Goal: Task Accomplishment & Management: Manage account settings

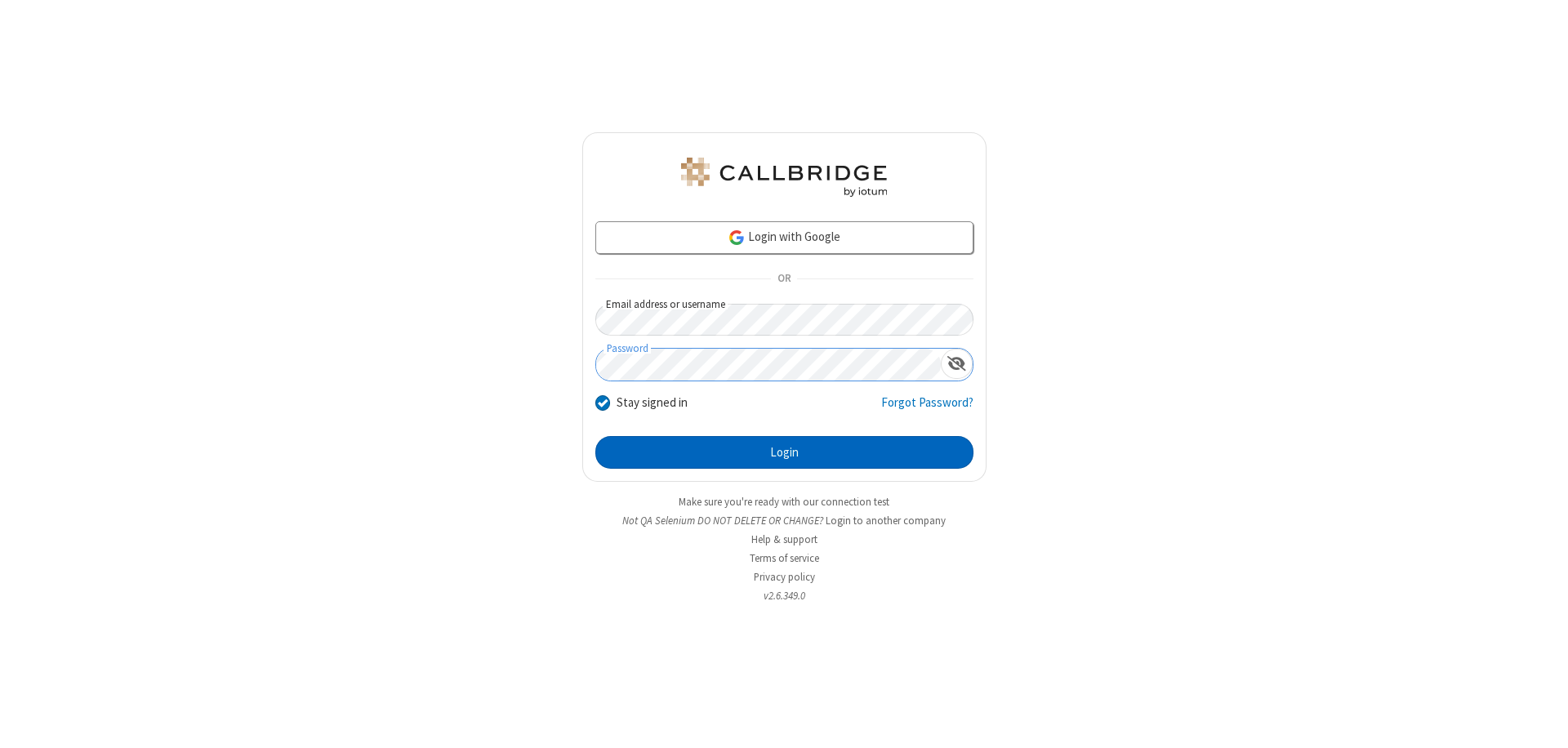
click at [784, 452] on button "Login" at bounding box center [784, 451] width 378 height 33
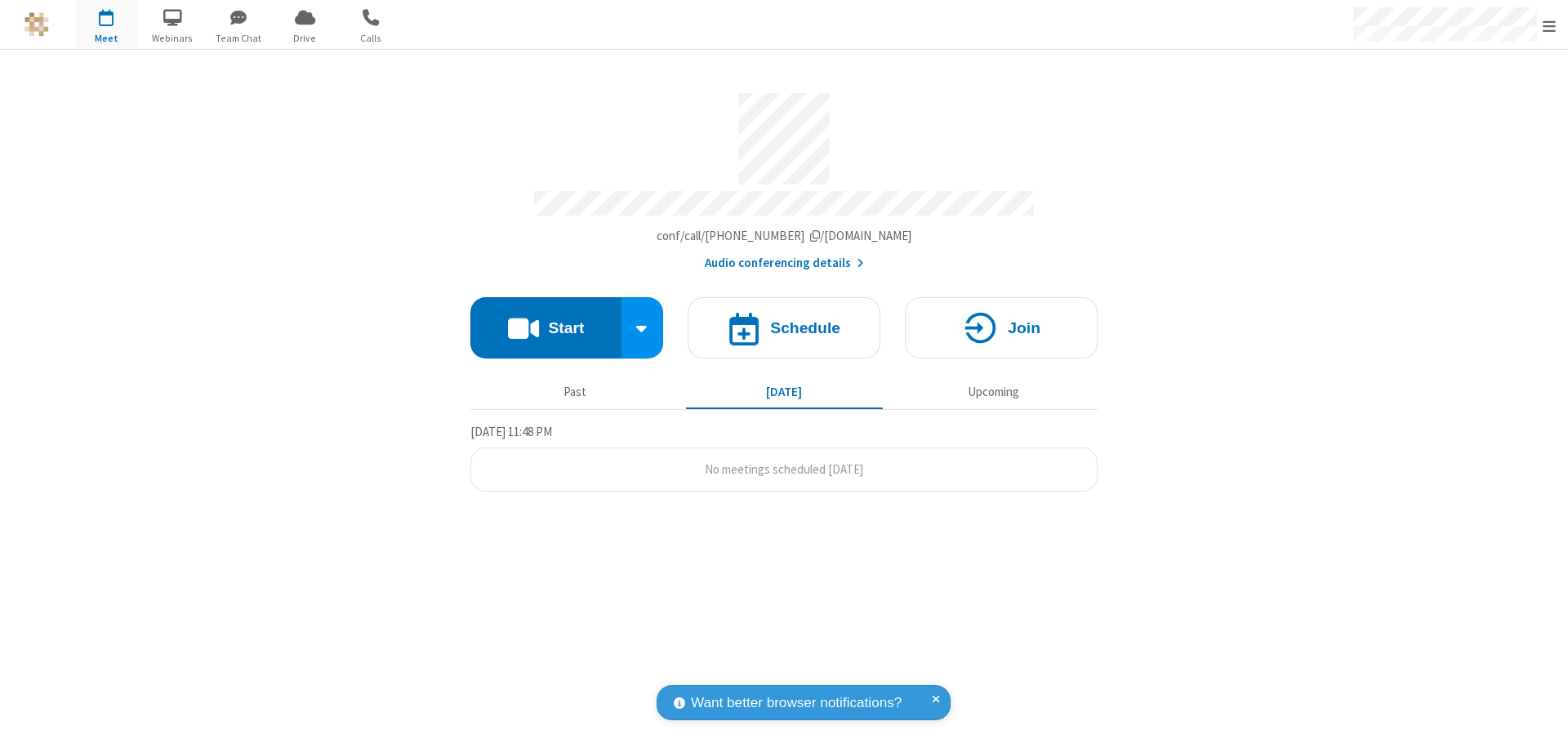
click at [1548, 25] on span "Open menu" at bounding box center [1548, 26] width 13 height 17
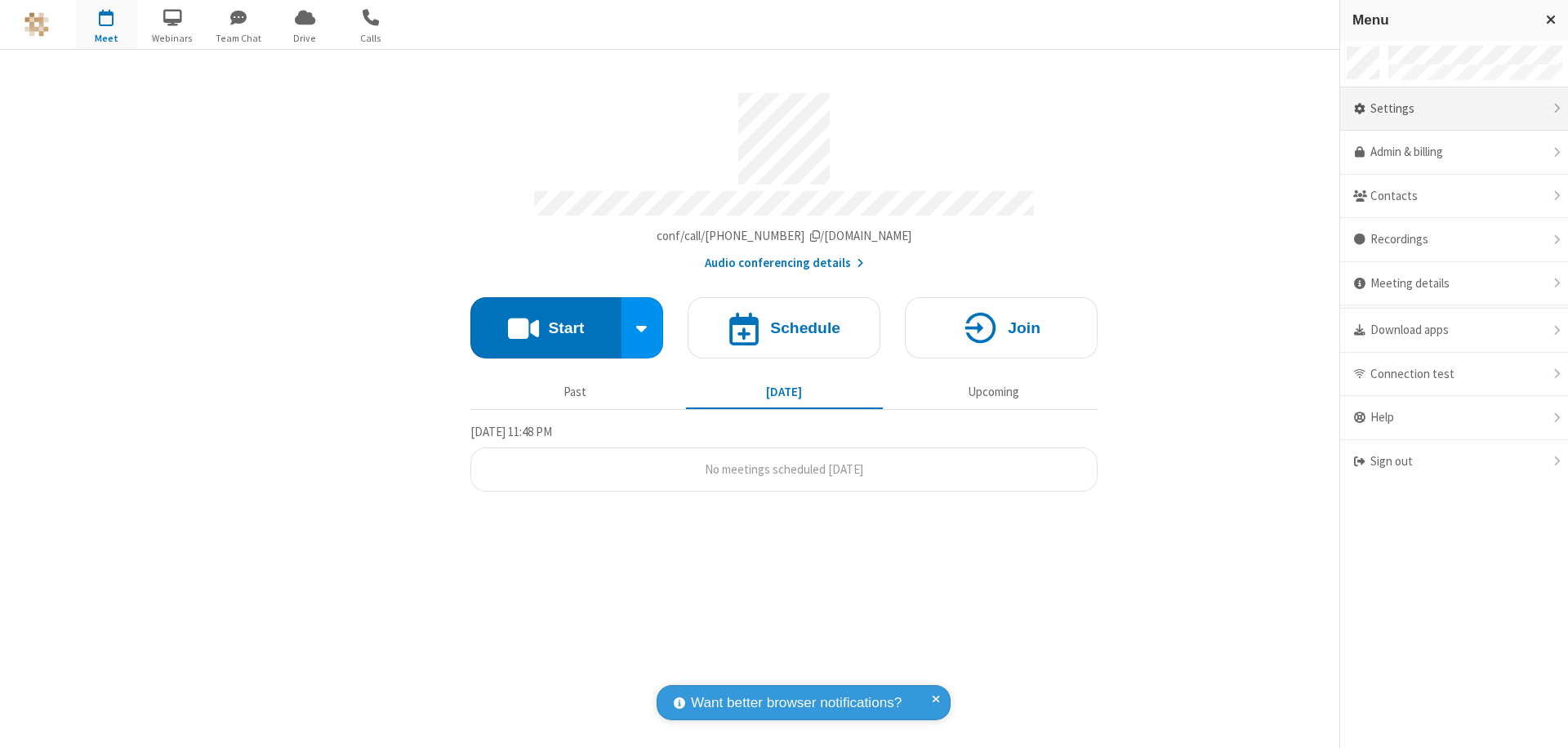
click at [1453, 108] on div "Settings" at bounding box center [1453, 109] width 228 height 44
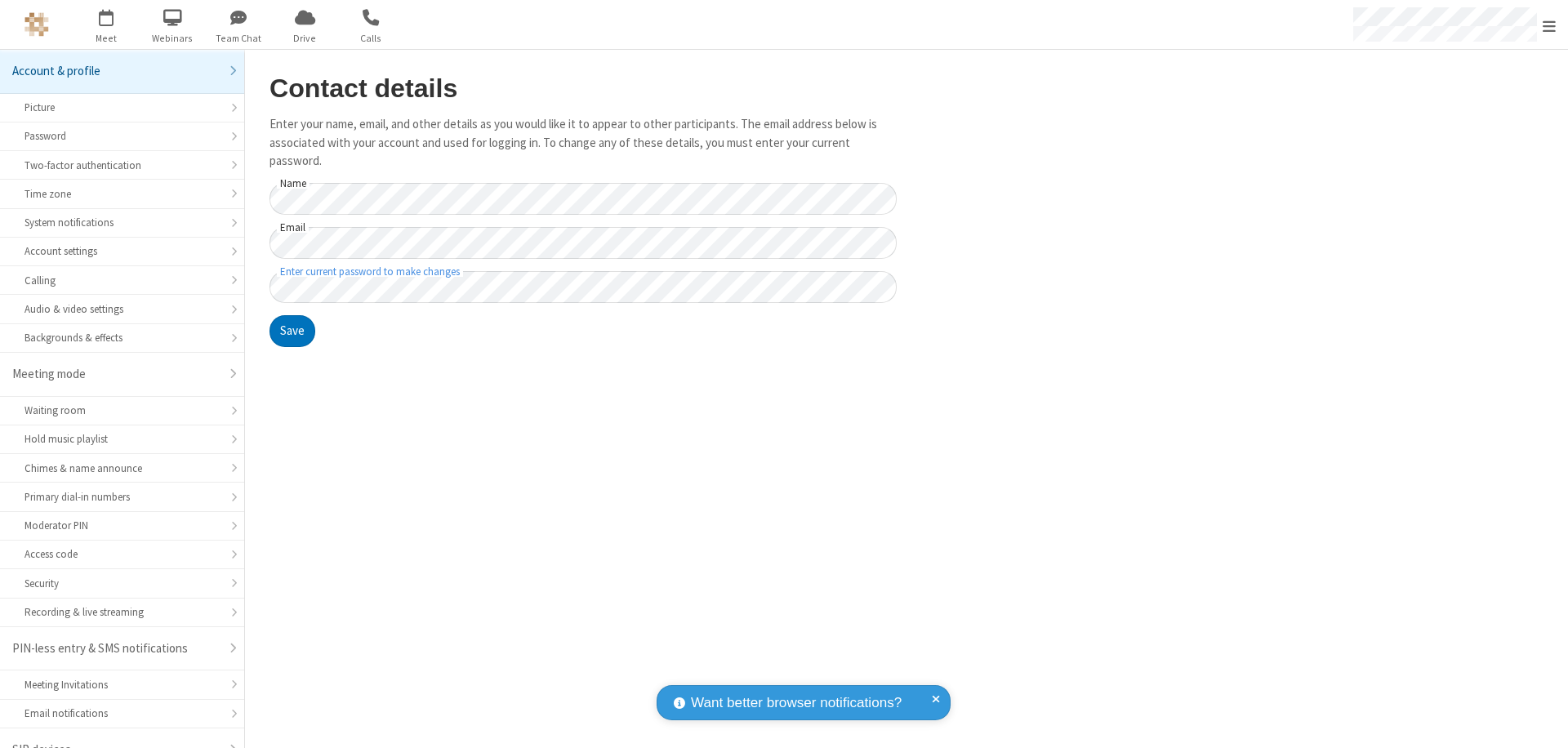
scroll to position [23, 0]
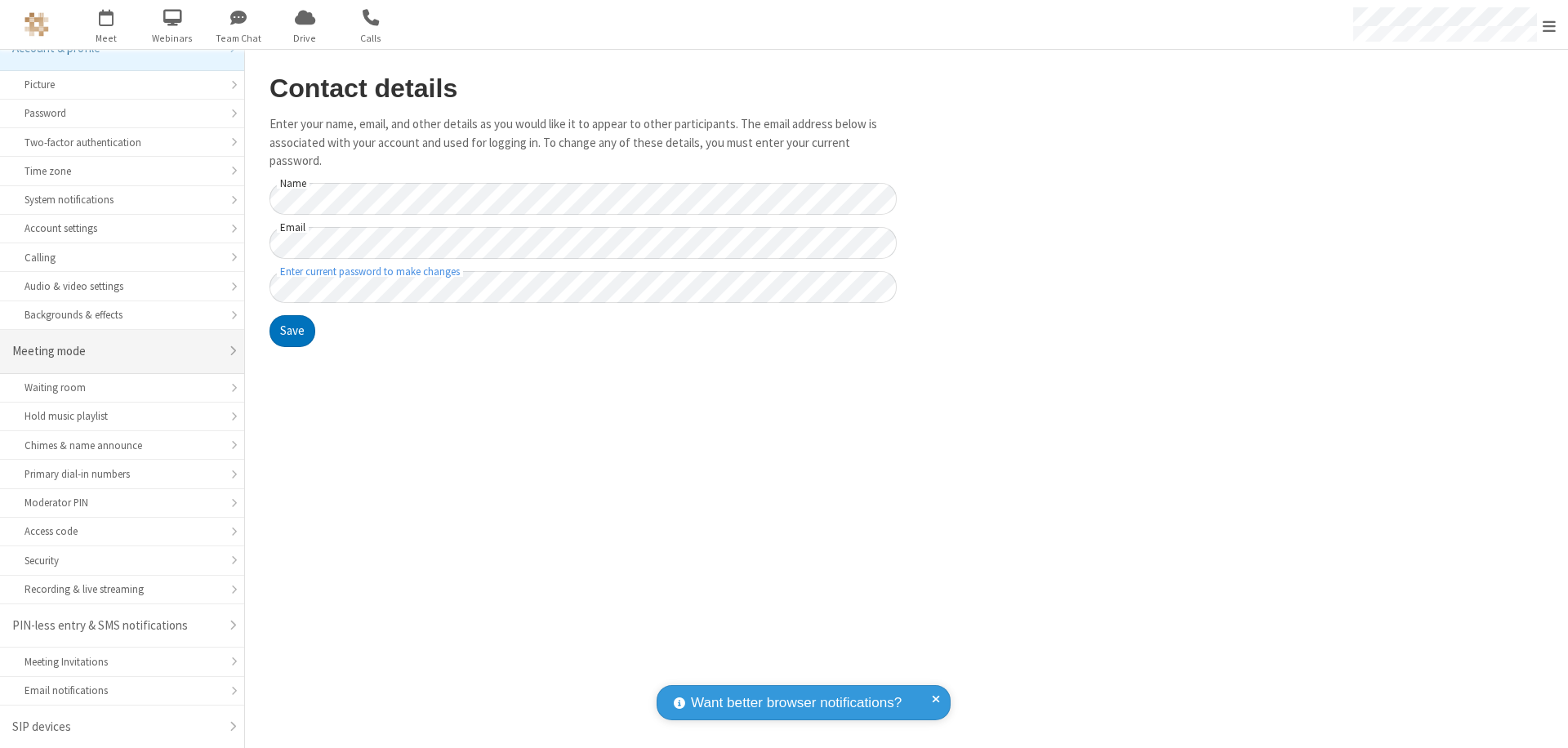
click at [116, 351] on div "Meeting mode" at bounding box center [116, 352] width 207 height 19
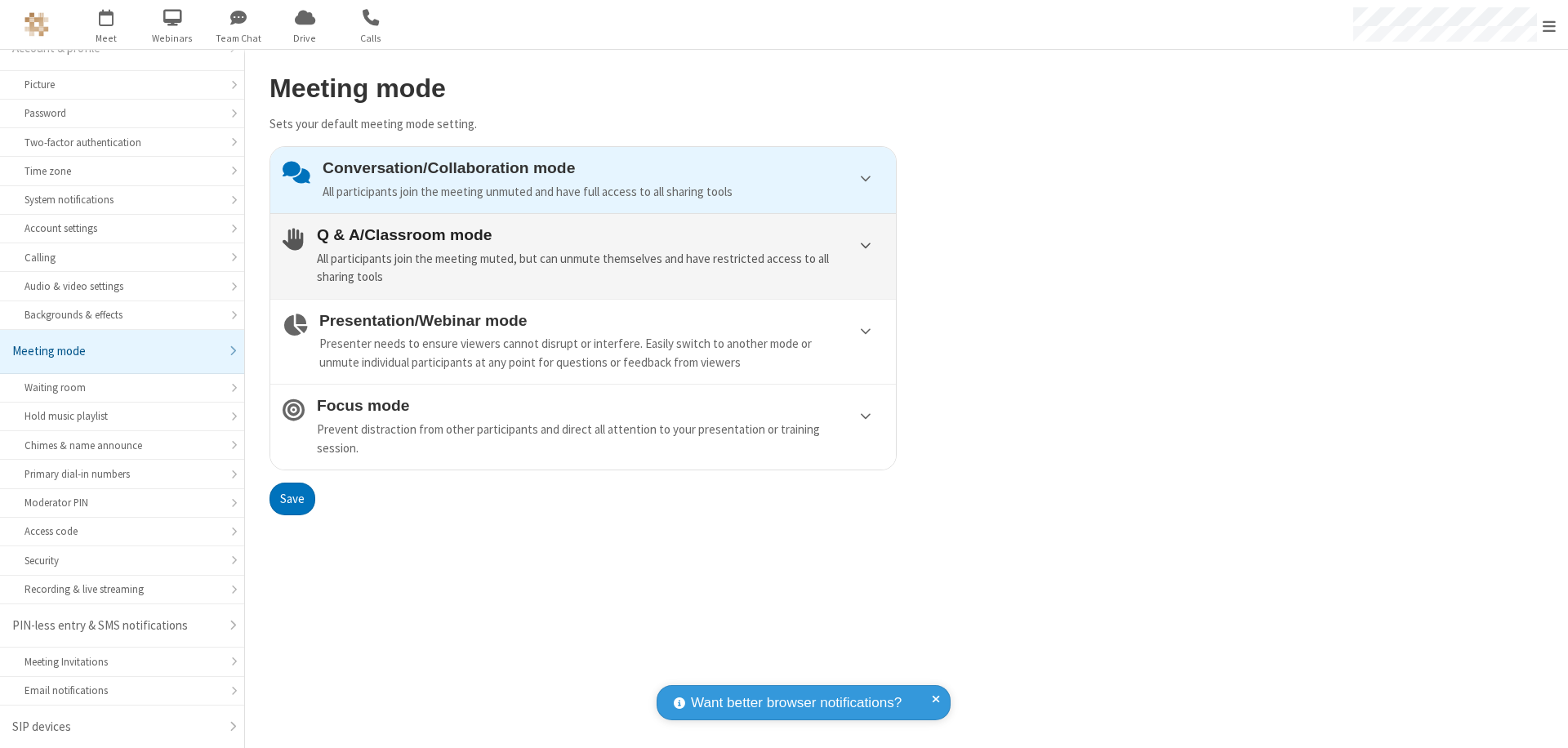
click at [583, 256] on div "All participants join the meeting muted, but can unmute themselves and have res…" at bounding box center [600, 268] width 566 height 36
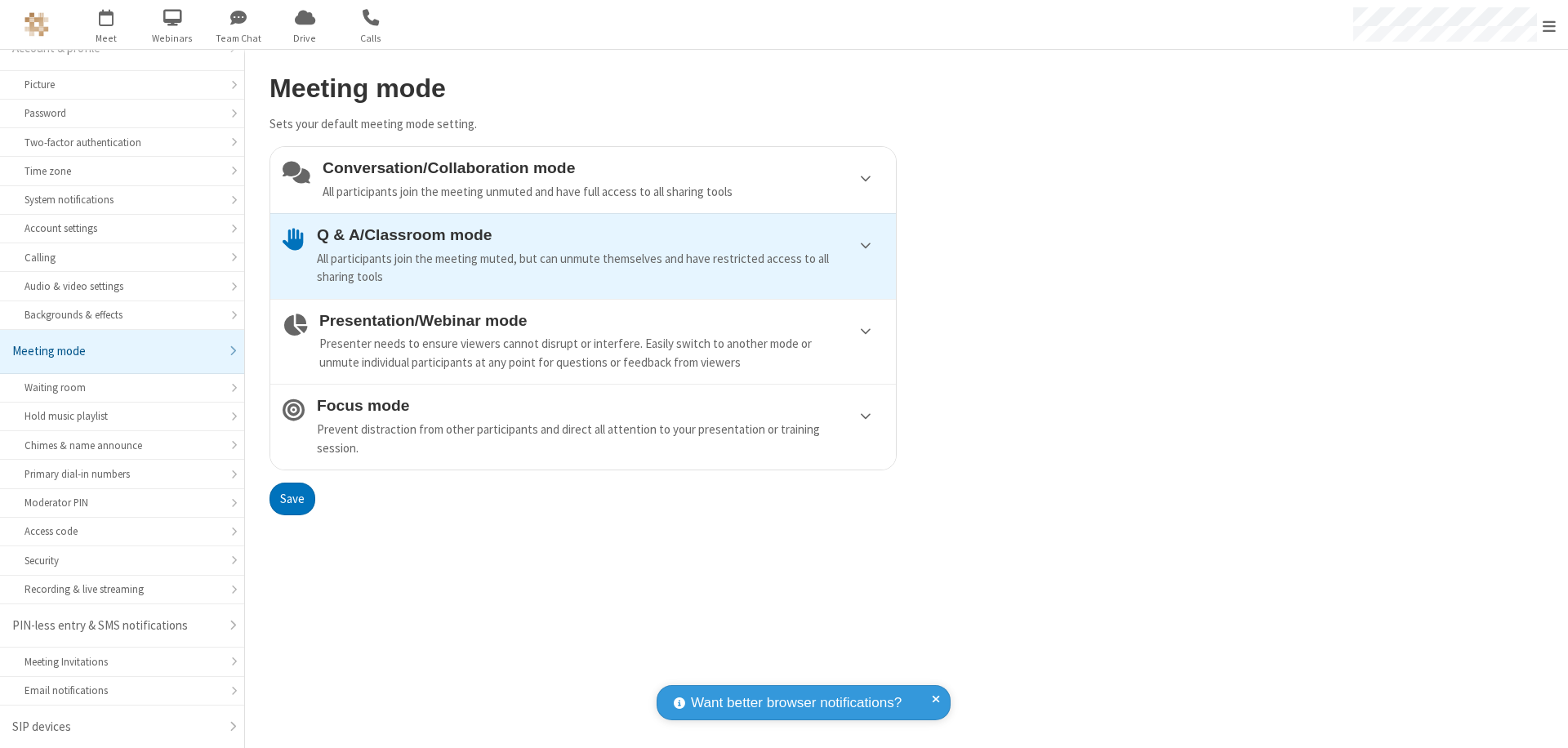
click at [291, 498] on button "Save" at bounding box center [292, 498] width 46 height 33
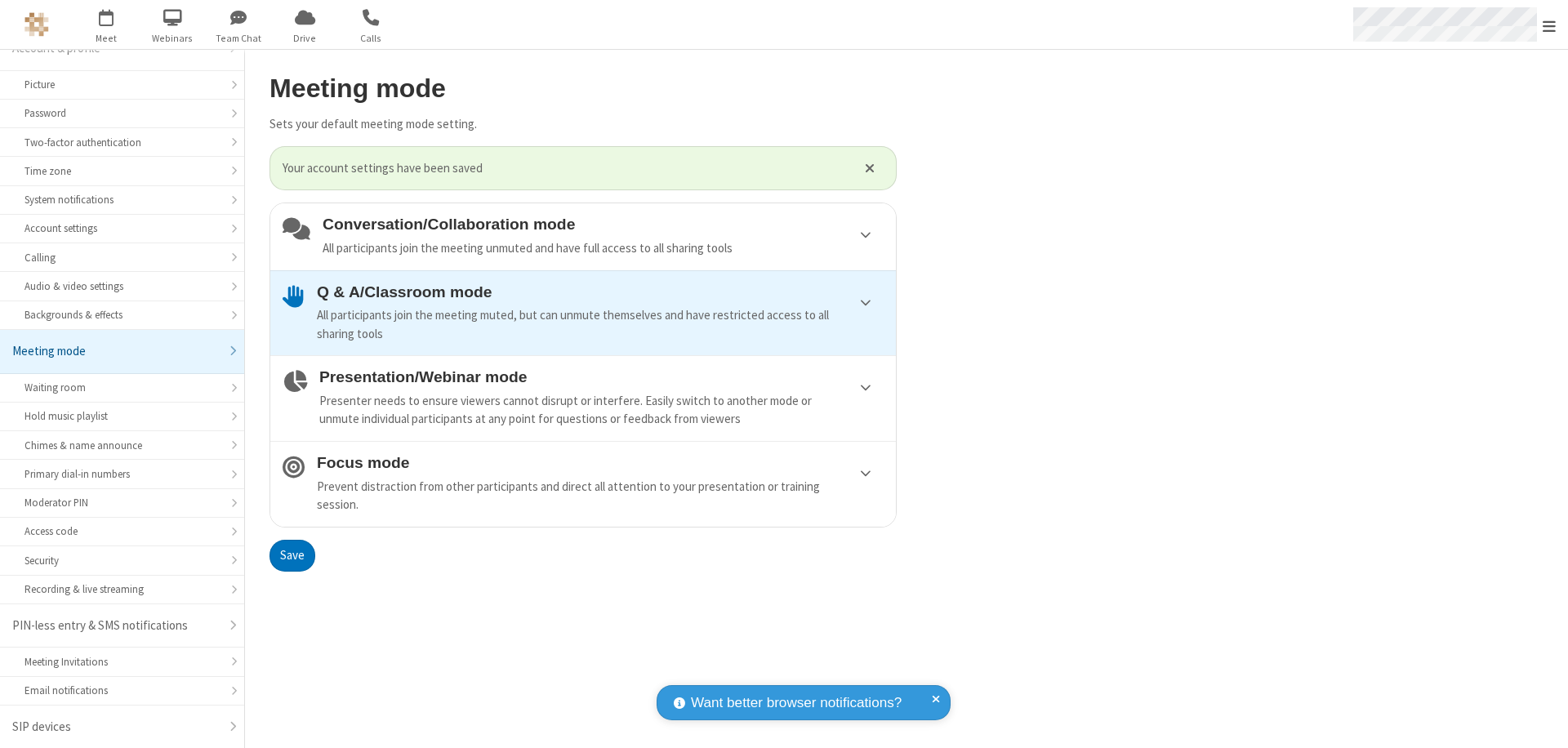
click at [1548, 24] on span "Open menu" at bounding box center [1548, 26] width 13 height 17
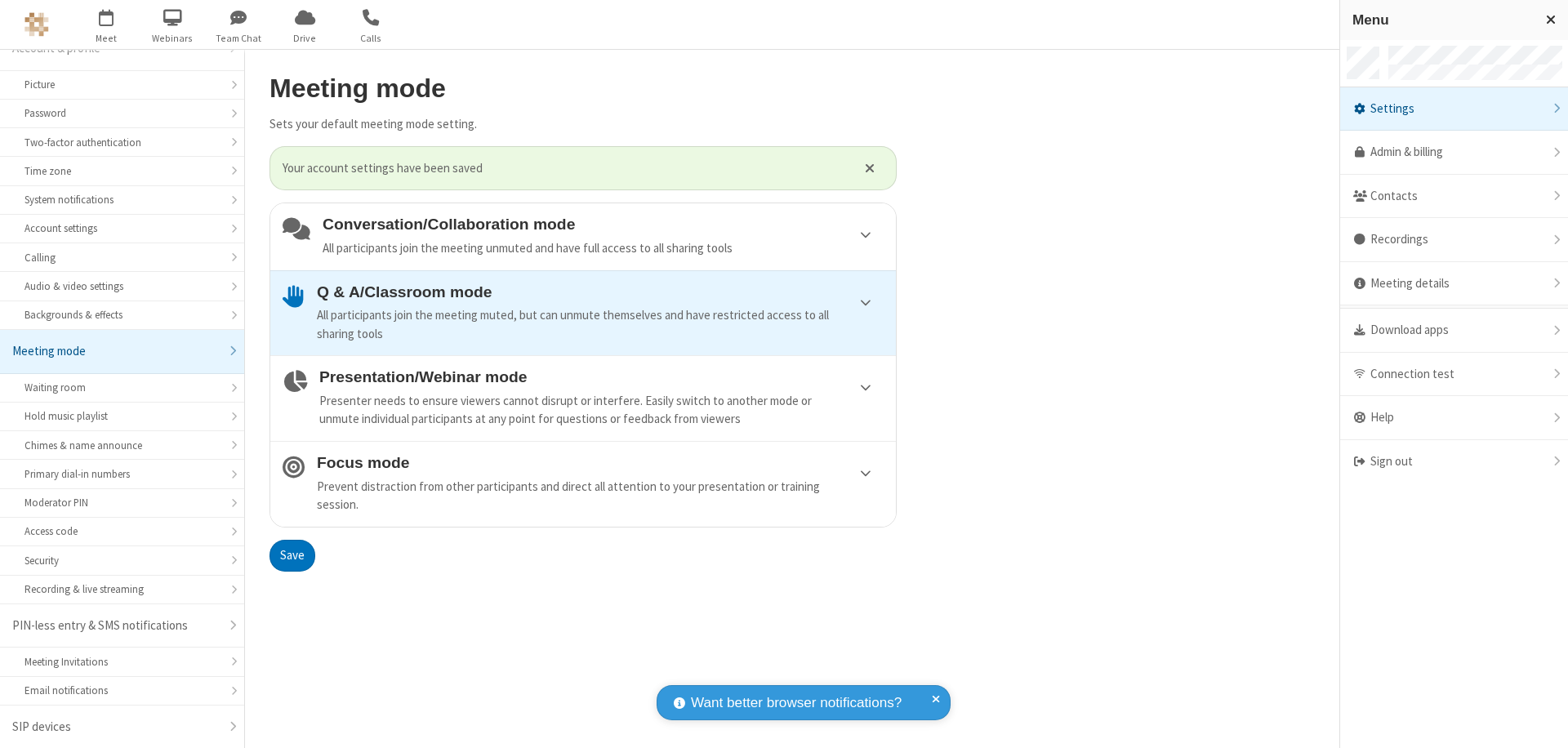
click at [1453, 462] on div "Sign out" at bounding box center [1453, 462] width 228 height 43
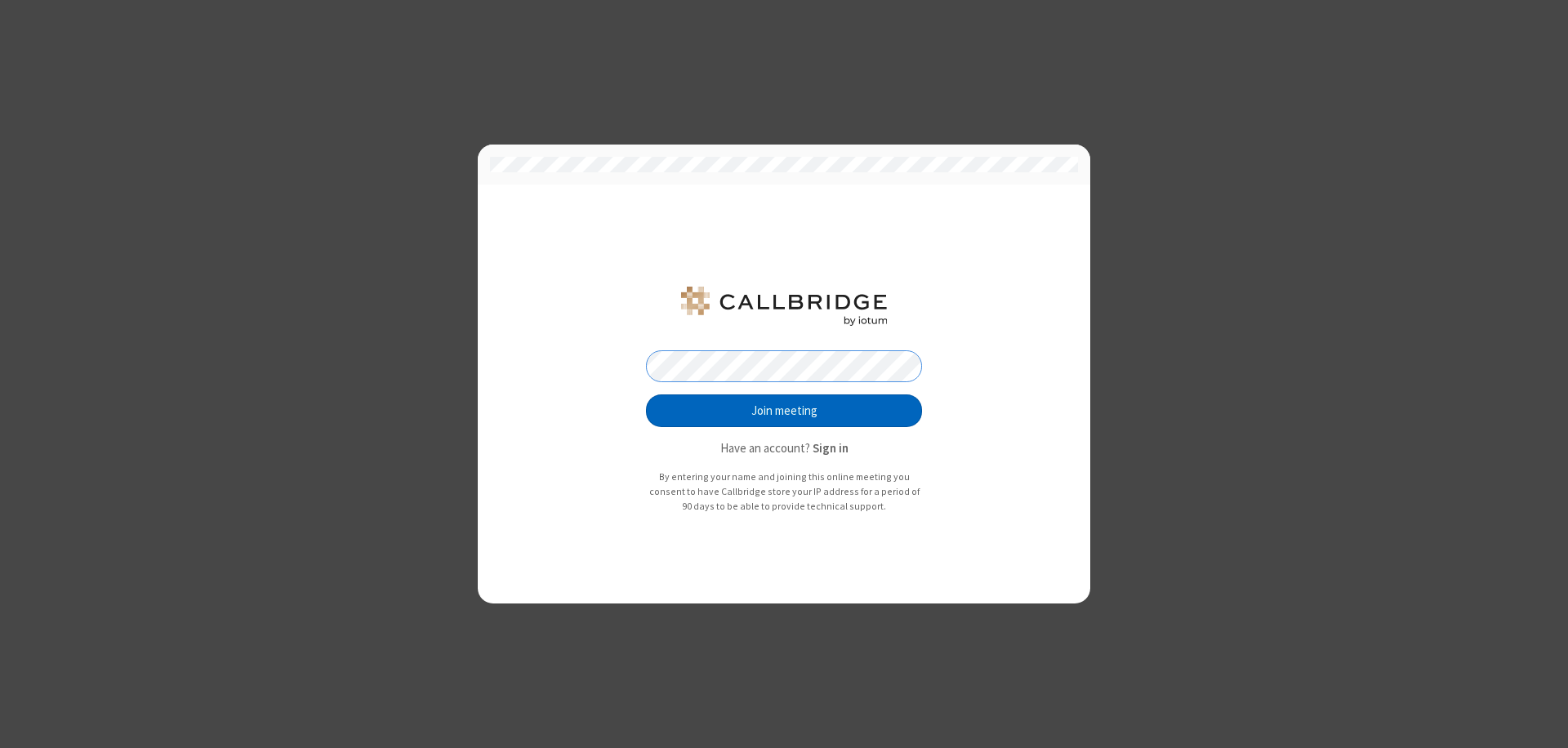
click at [784, 410] on button "Join meeting" at bounding box center [784, 410] width 276 height 33
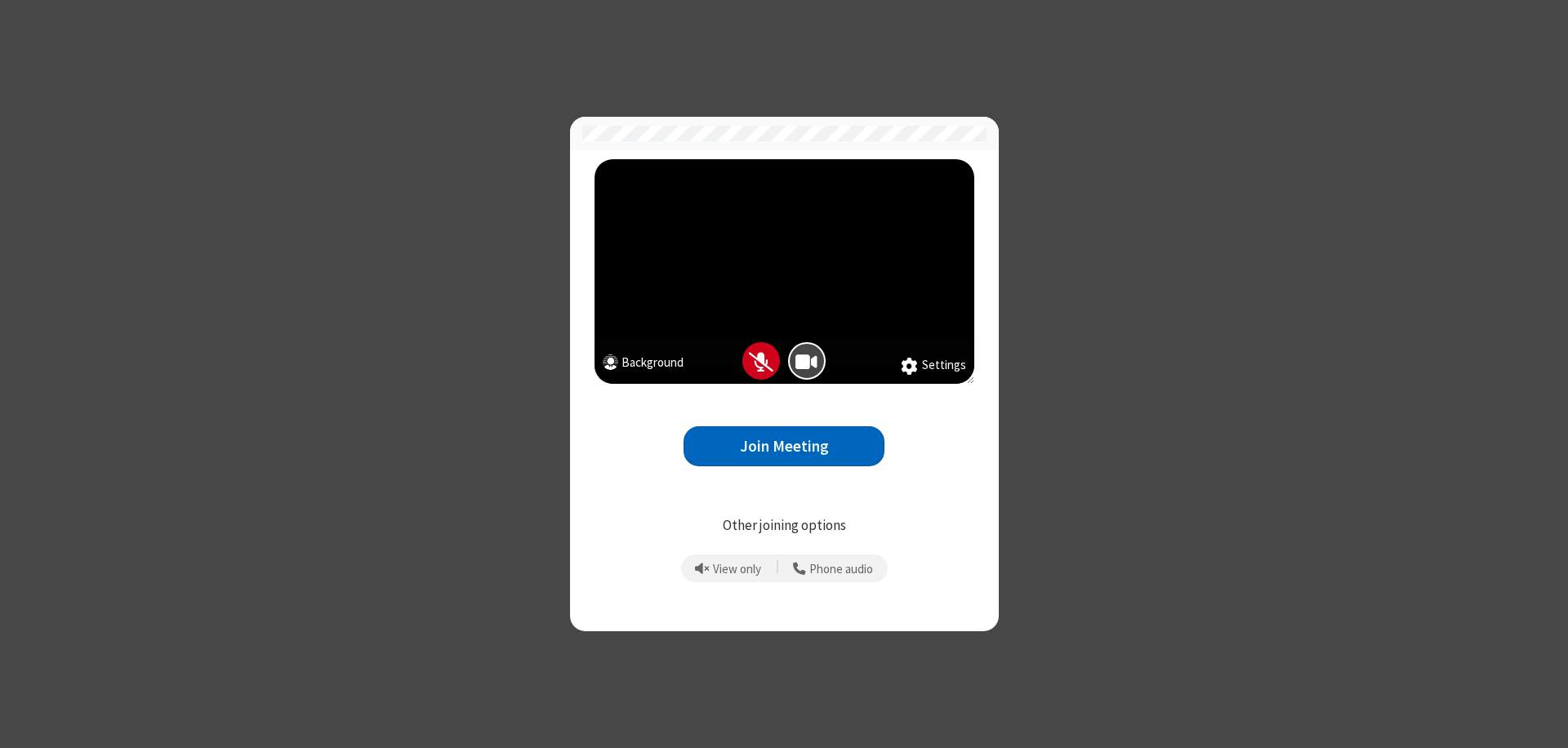
click at [784, 446] on button "Join Meeting" at bounding box center [784, 446] width 201 height 40
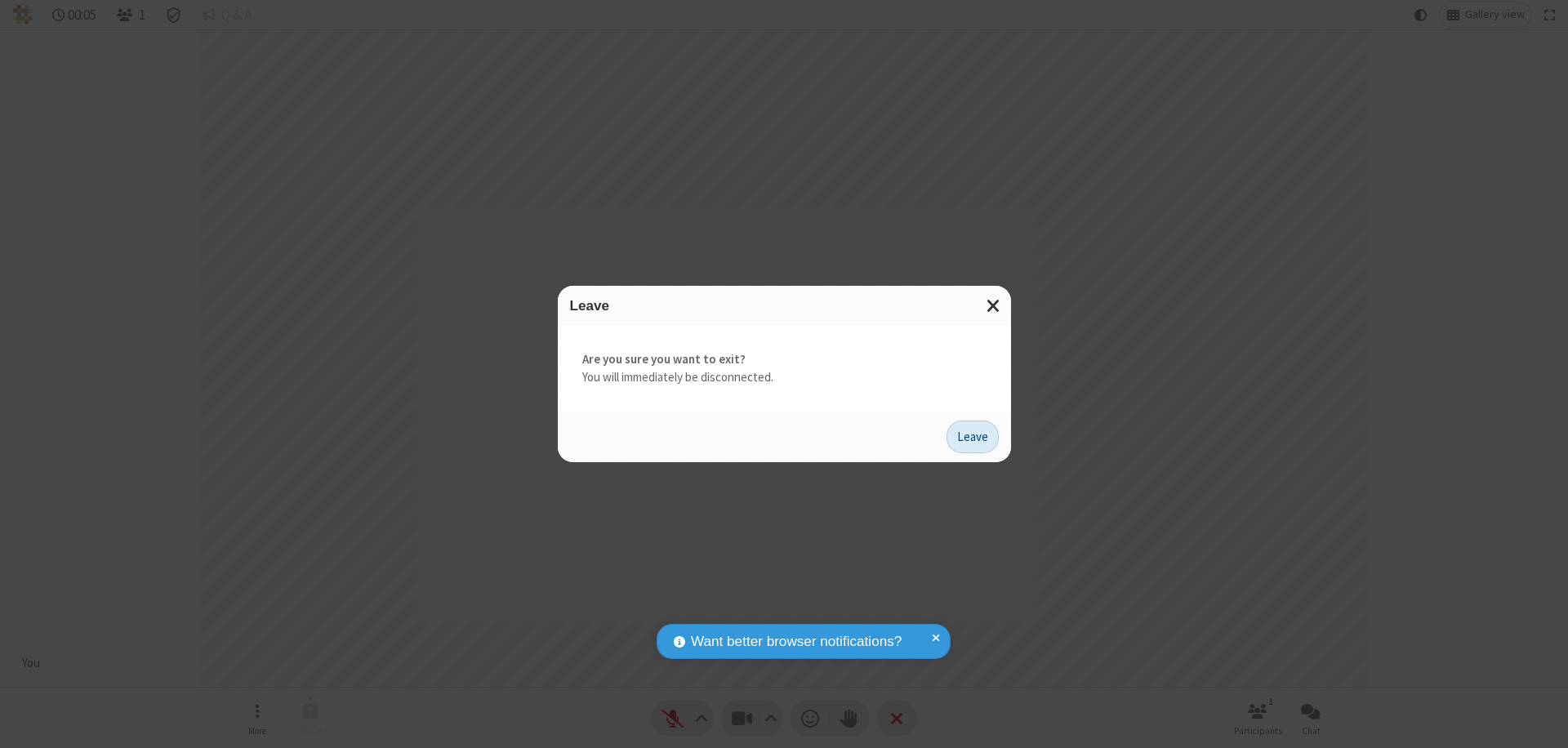
click at [972, 436] on button "Leave" at bounding box center [972, 436] width 52 height 33
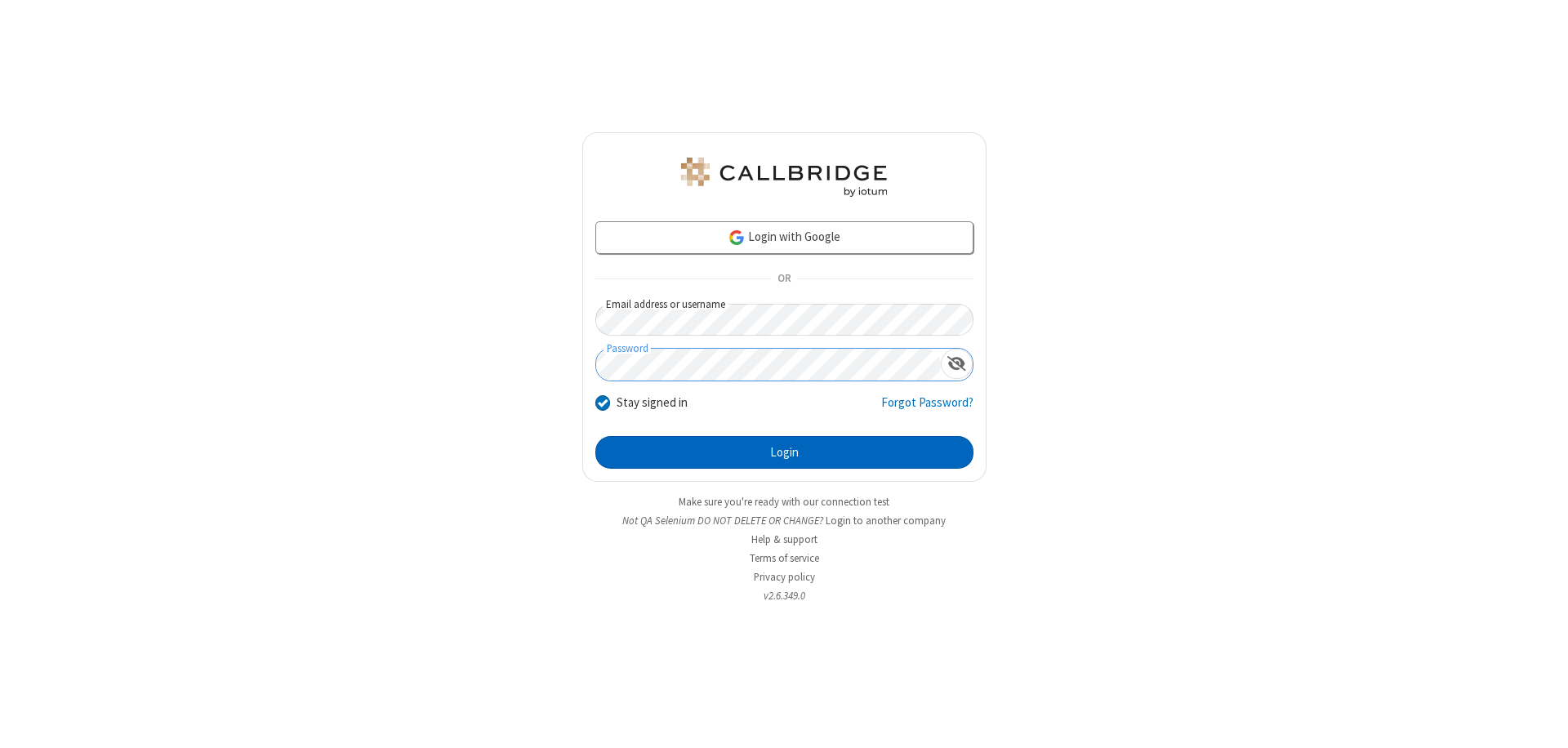
click at [784, 452] on button "Login" at bounding box center [784, 451] width 378 height 33
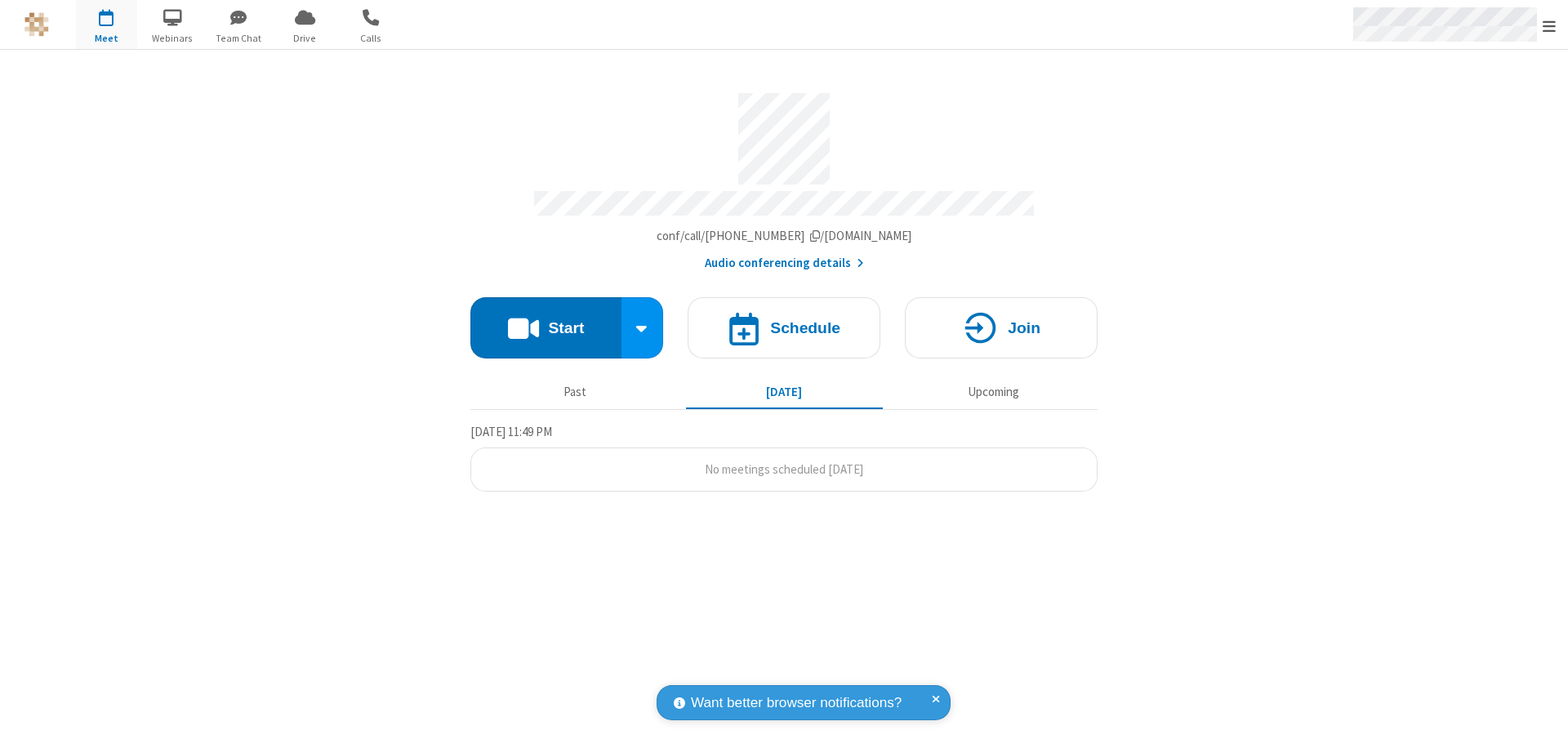
click at [1548, 25] on span "Open menu" at bounding box center [1548, 26] width 13 height 17
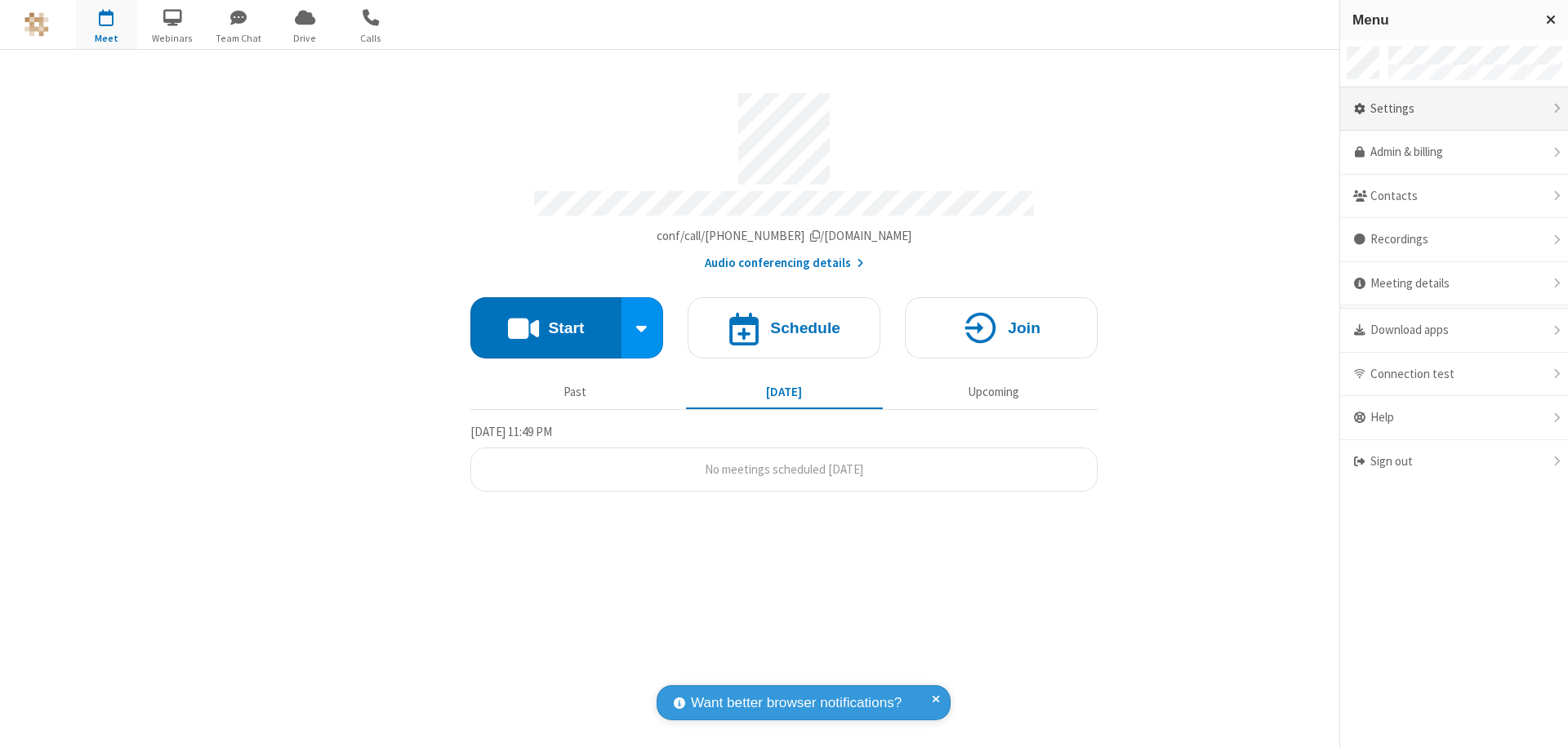
click at [1453, 108] on div "Settings" at bounding box center [1453, 109] width 228 height 44
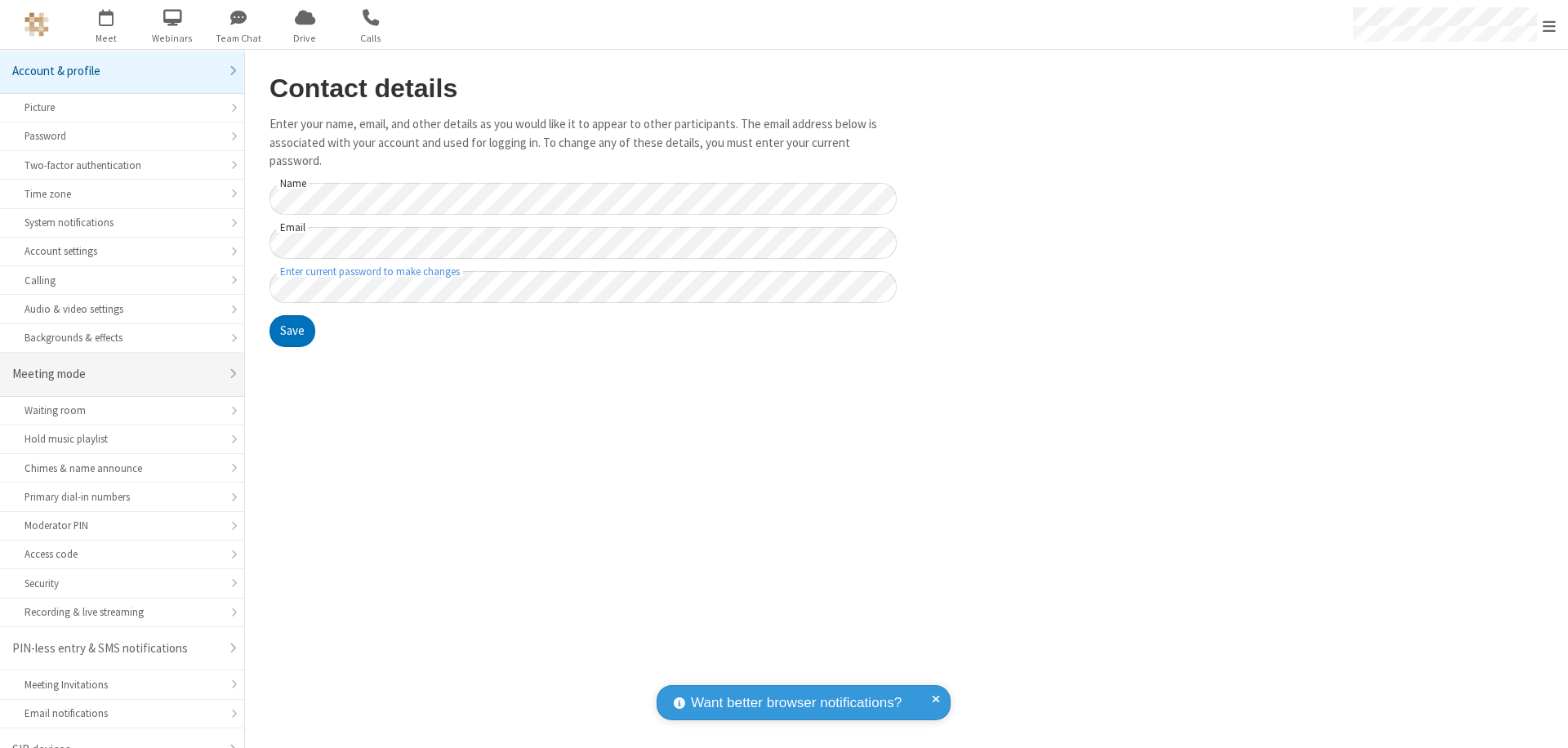
click at [116, 365] on div "Meeting mode" at bounding box center [116, 374] width 207 height 19
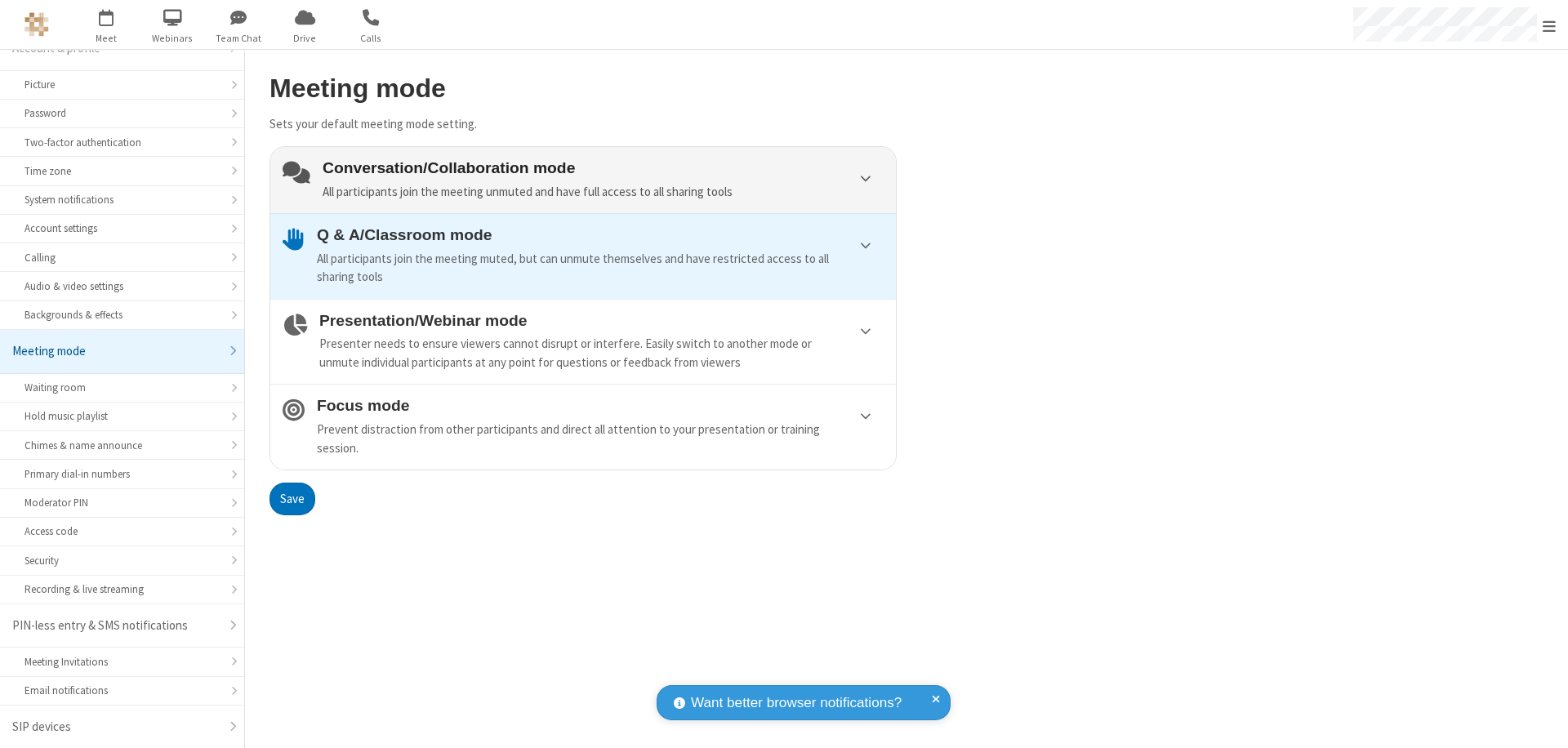
click at [583, 180] on div "Conversation/Collaboration mode All participants join the meeting unmuted and h…" at bounding box center [603, 180] width 561 height 42
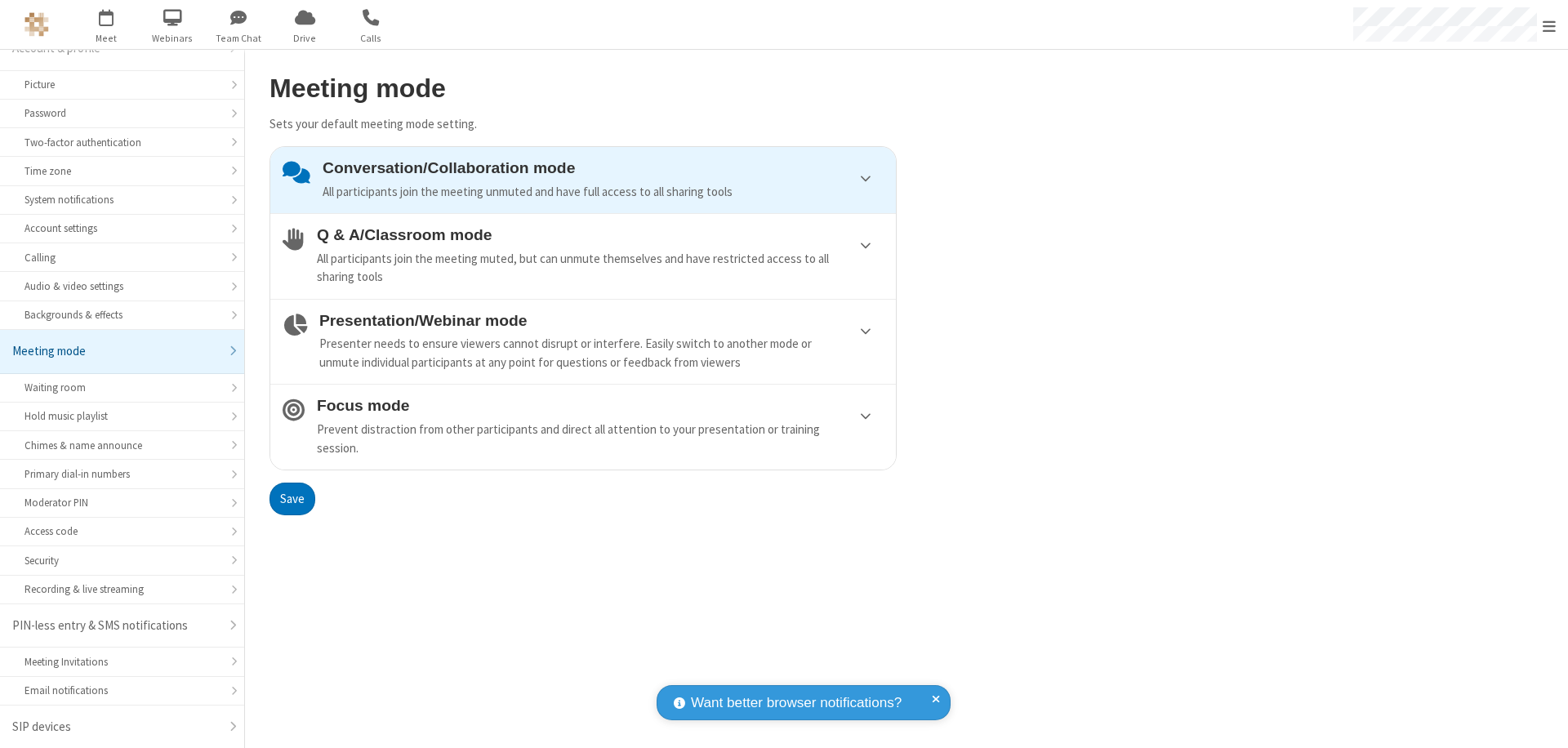
click at [291, 498] on button "Save" at bounding box center [292, 498] width 46 height 33
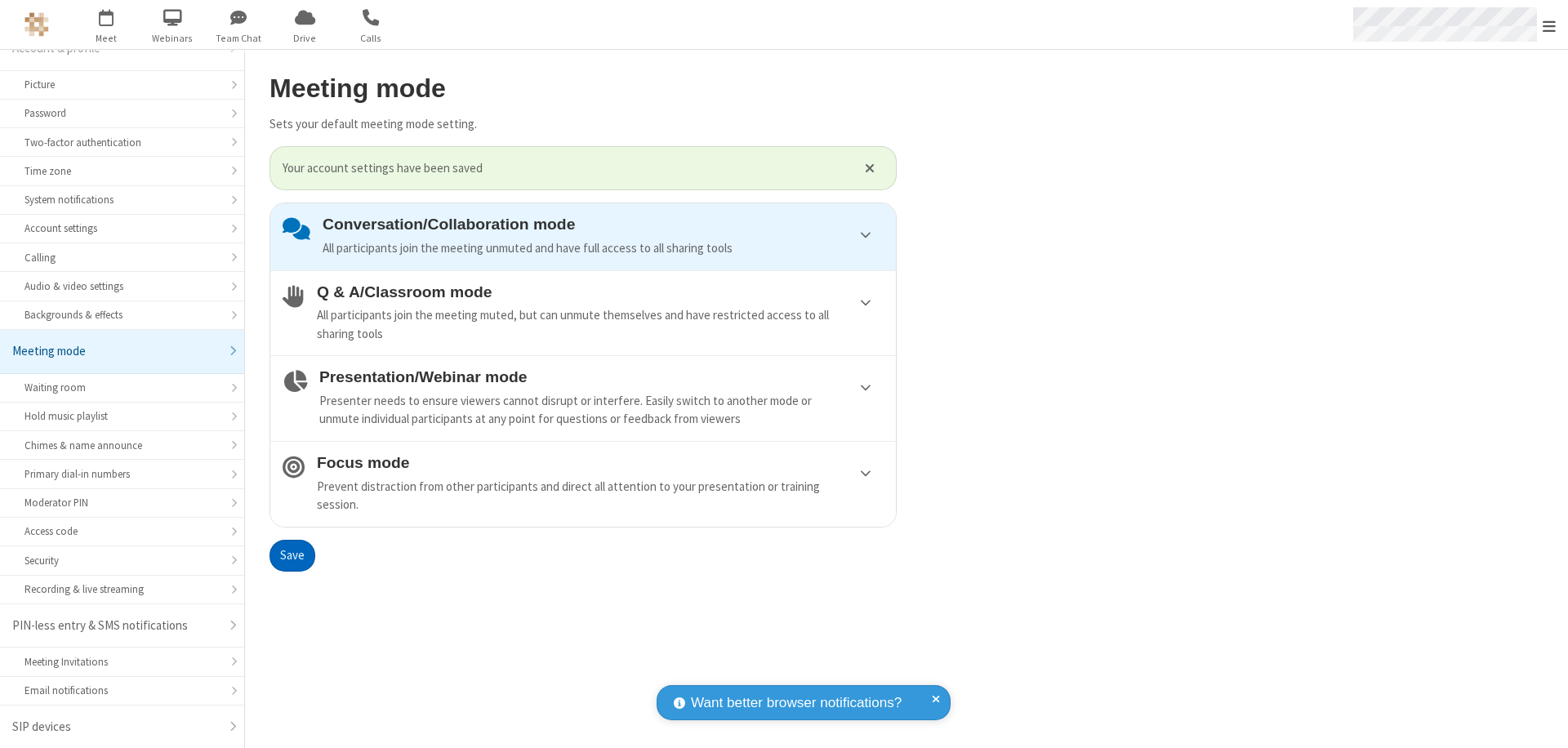
click at [1548, 24] on span "Open menu" at bounding box center [1548, 26] width 13 height 17
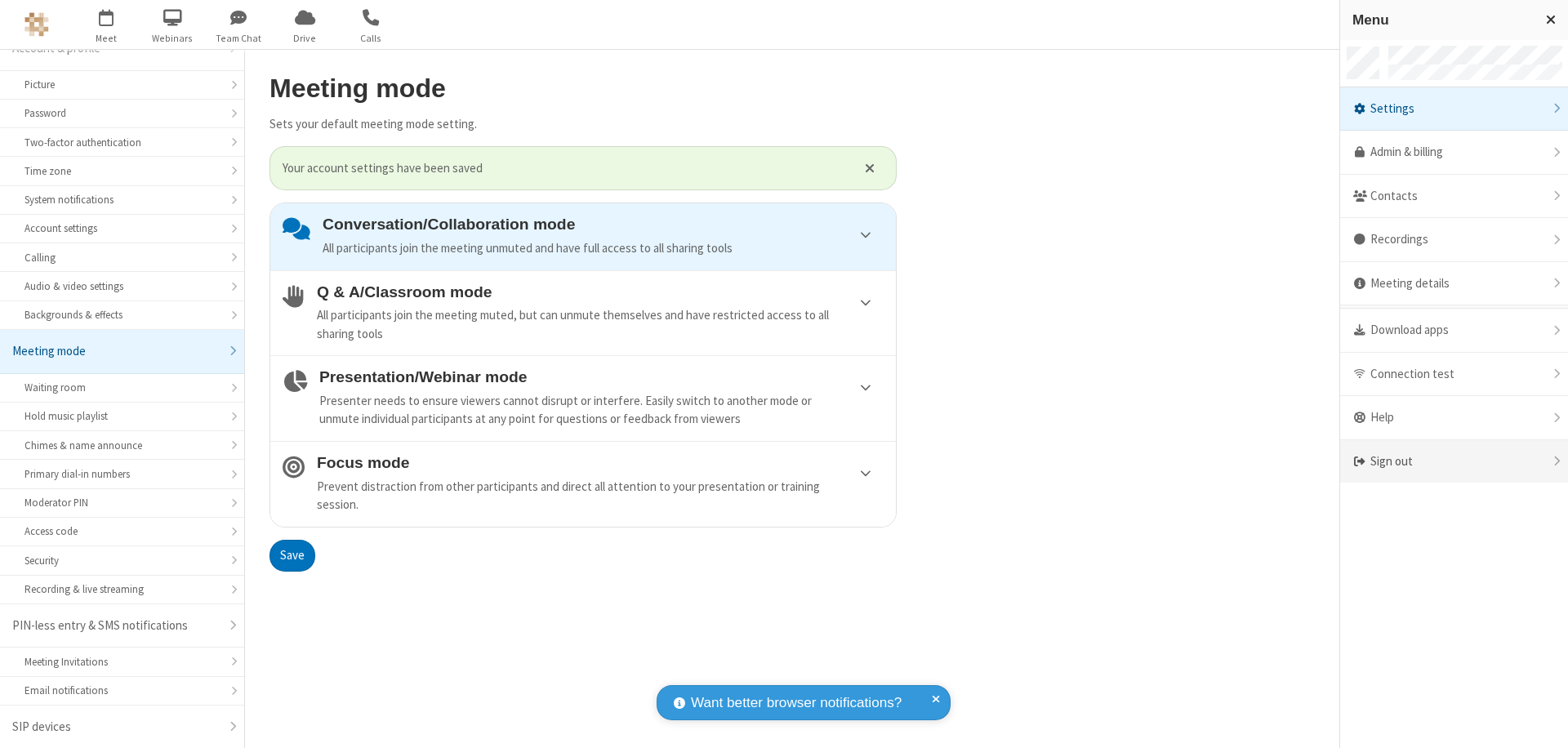
click at [1453, 462] on div "Sign out" at bounding box center [1453, 462] width 228 height 43
